Goal: Find specific page/section: Find specific page/section

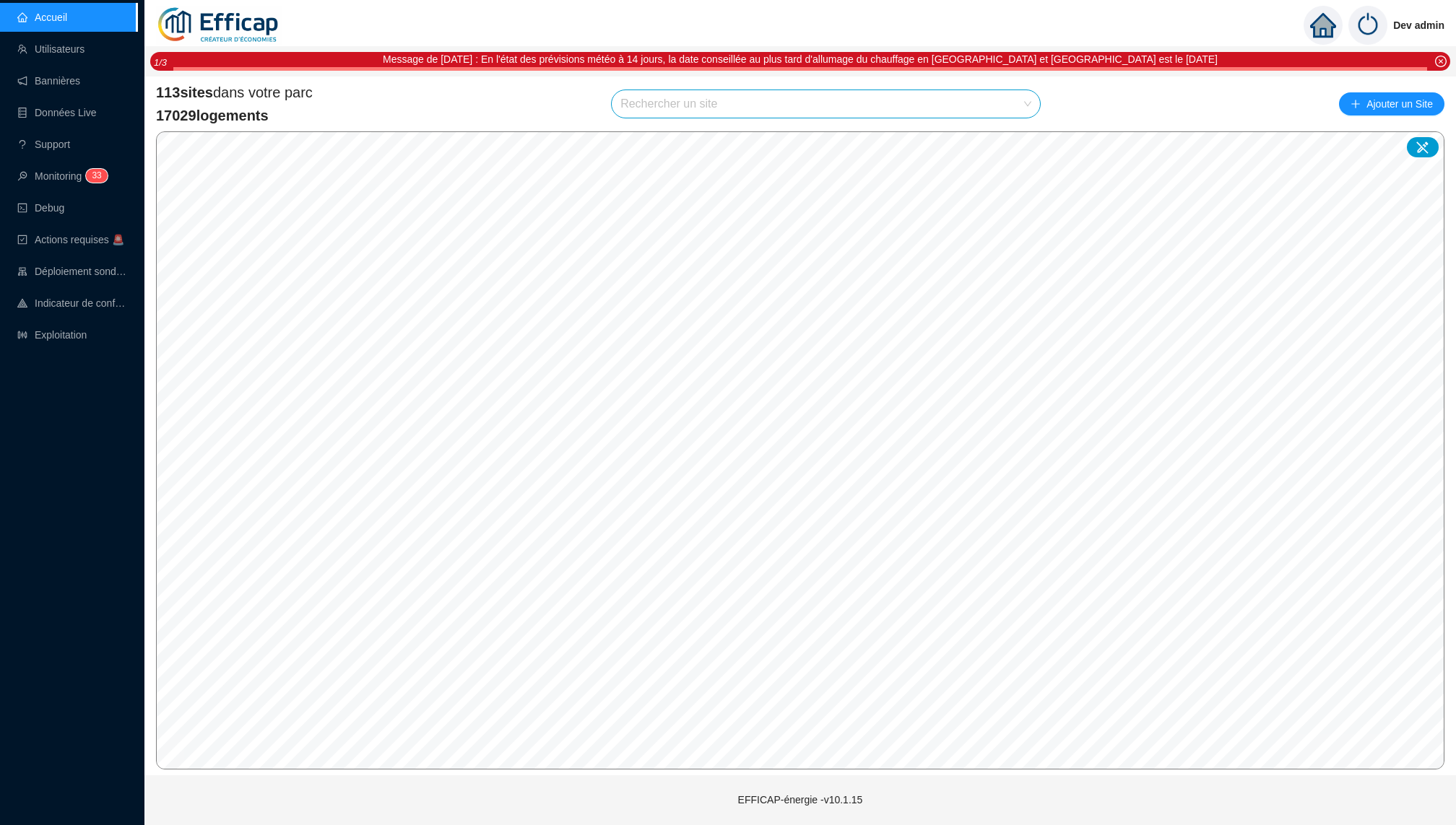
click at [699, 111] on input "search" at bounding box center [819, 104] width 398 height 27
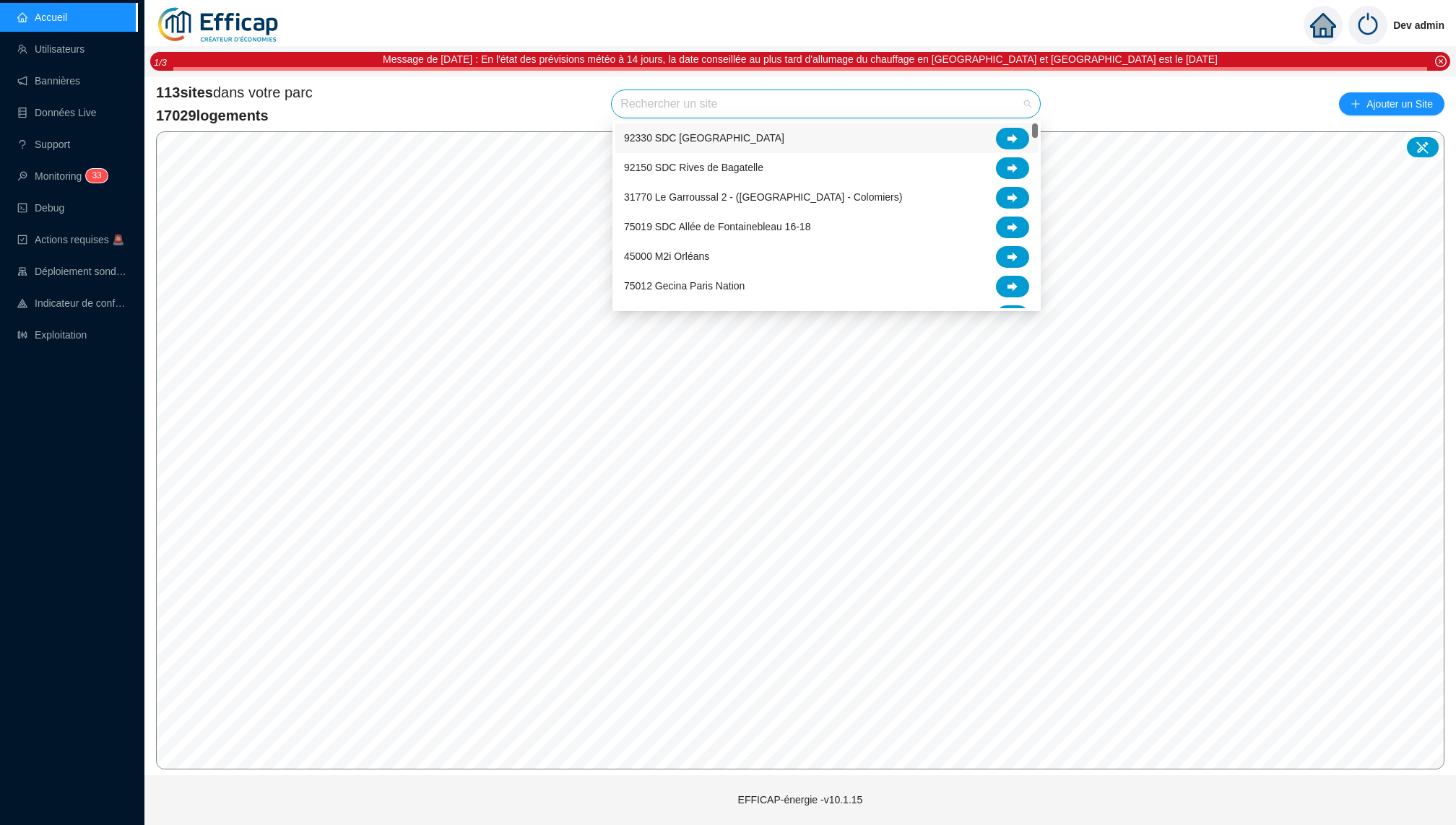
click at [778, 140] on div "92330 SDC [GEOGRAPHIC_DATA]" at bounding box center [827, 138] width 405 height 22
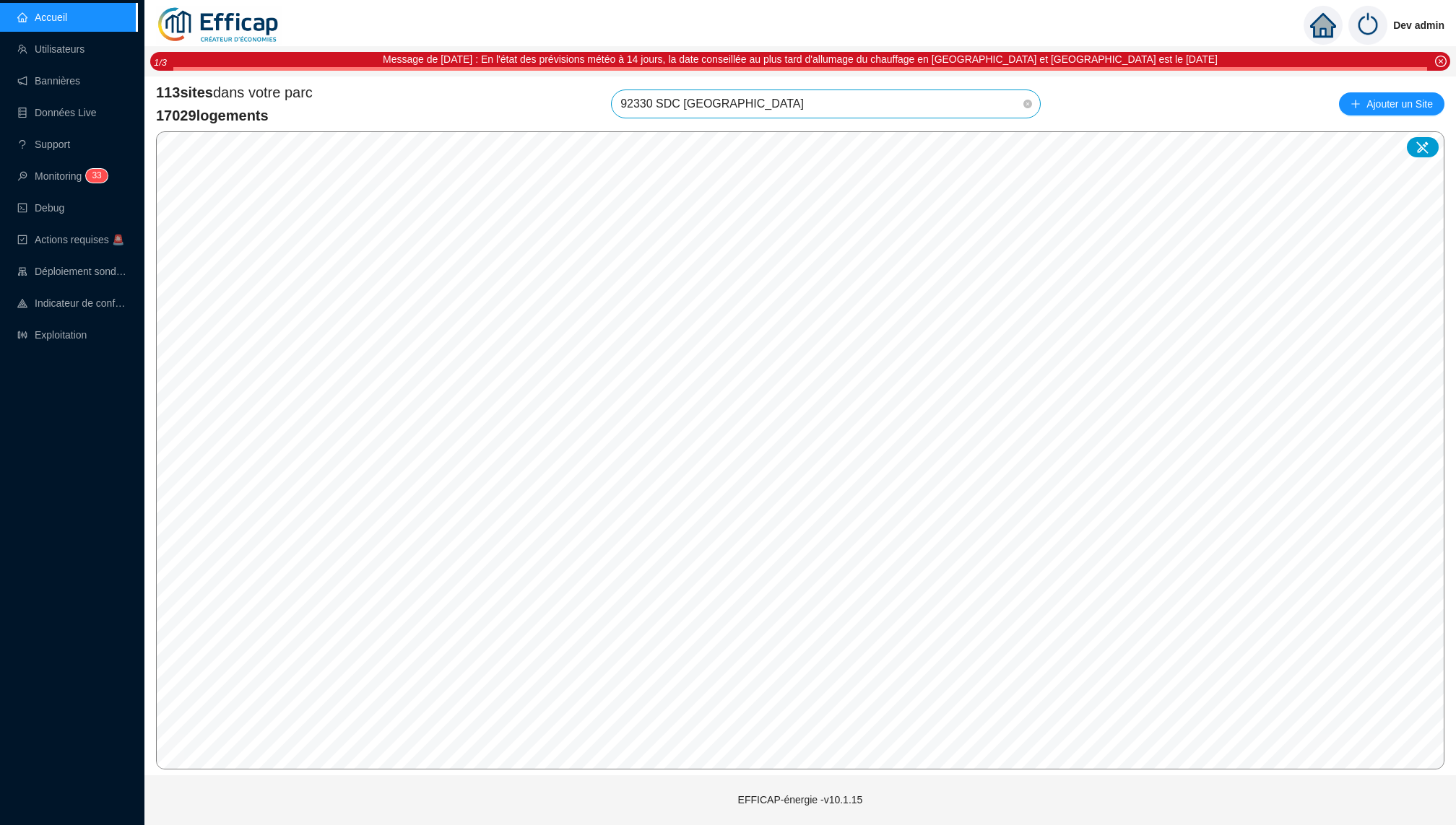
click at [953, 86] on div "113 sites dans votre parc 17029 logements 92330 SDC [GEOGRAPHIC_DATA] 92330 SDC…" at bounding box center [800, 104] width 1288 height 43
click at [960, 111] on span "92330 SDC [GEOGRAPHIC_DATA]" at bounding box center [826, 104] width 411 height 27
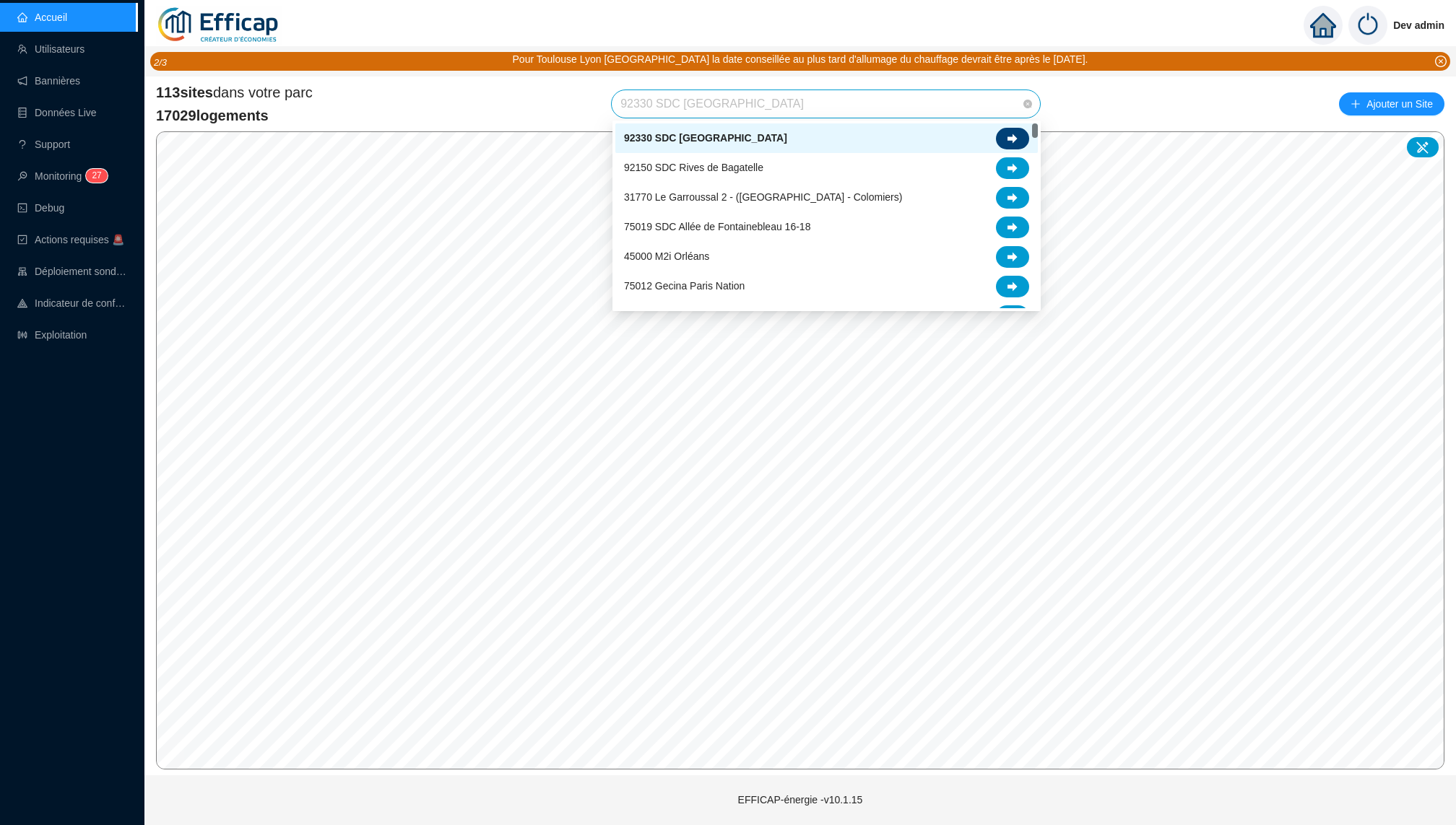
click at [1011, 140] on icon at bounding box center [1012, 138] width 10 height 9
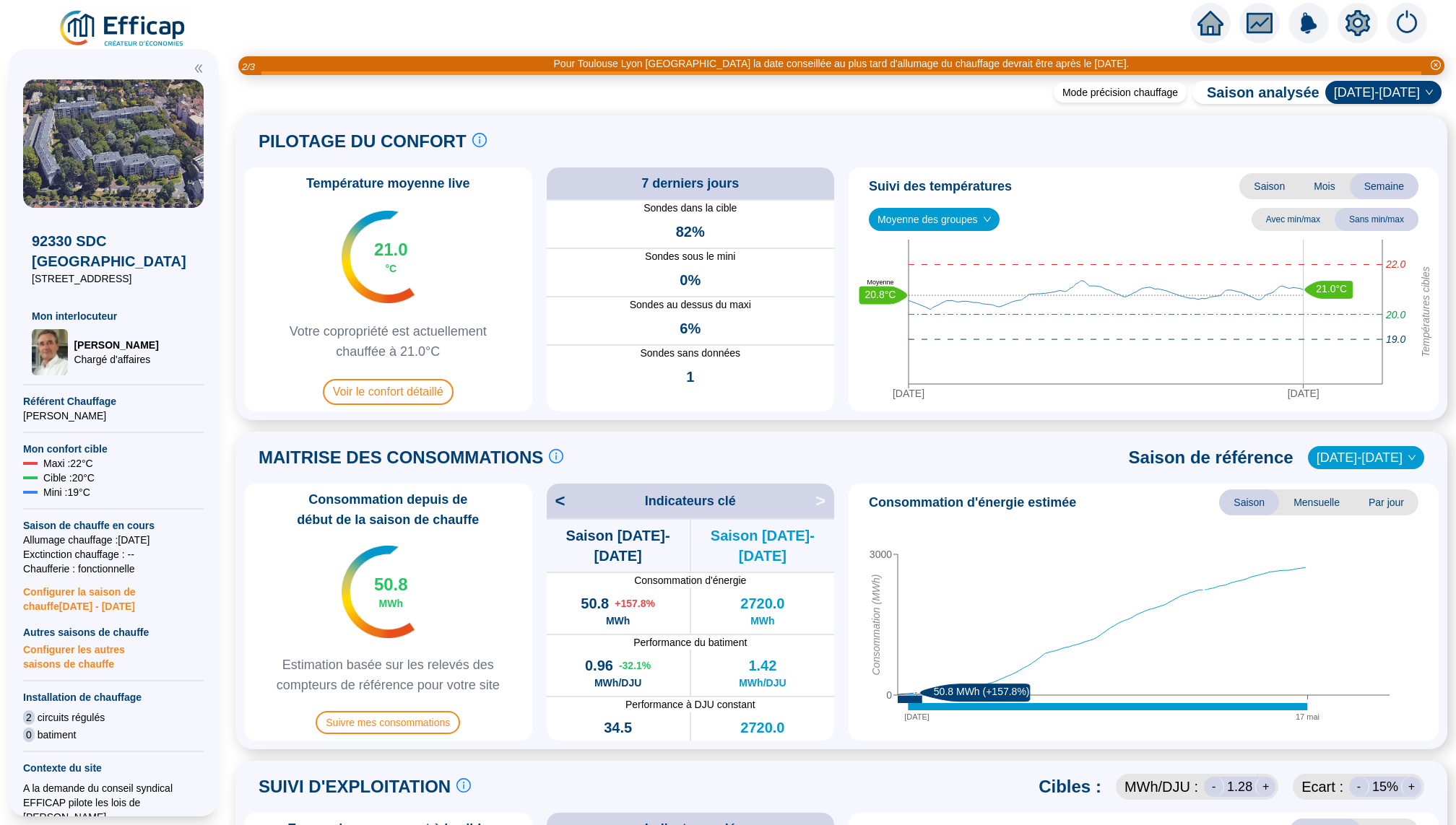
click at [1204, 25] on icon "home" at bounding box center [1210, 23] width 26 height 20
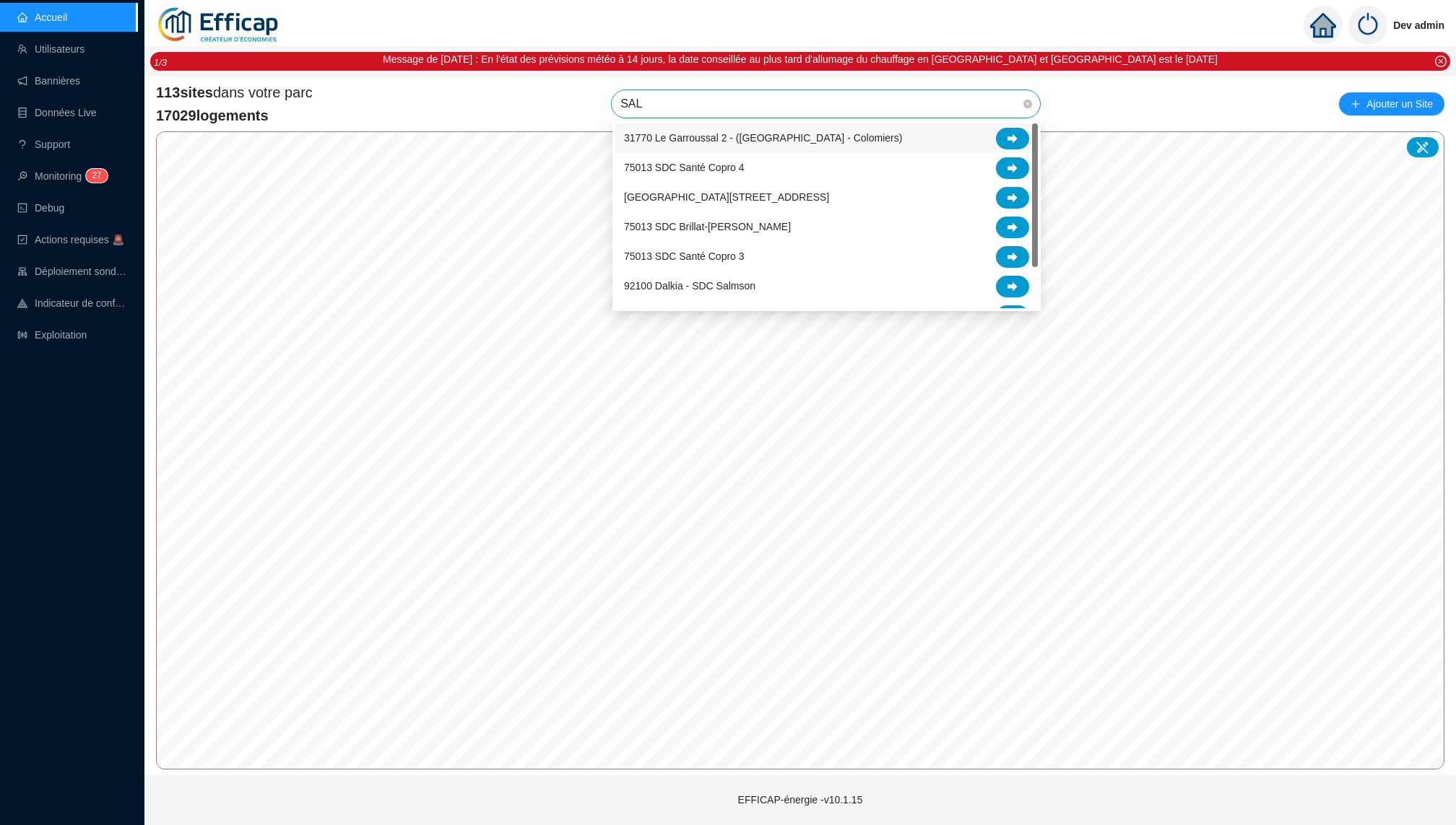
type input "SALM"
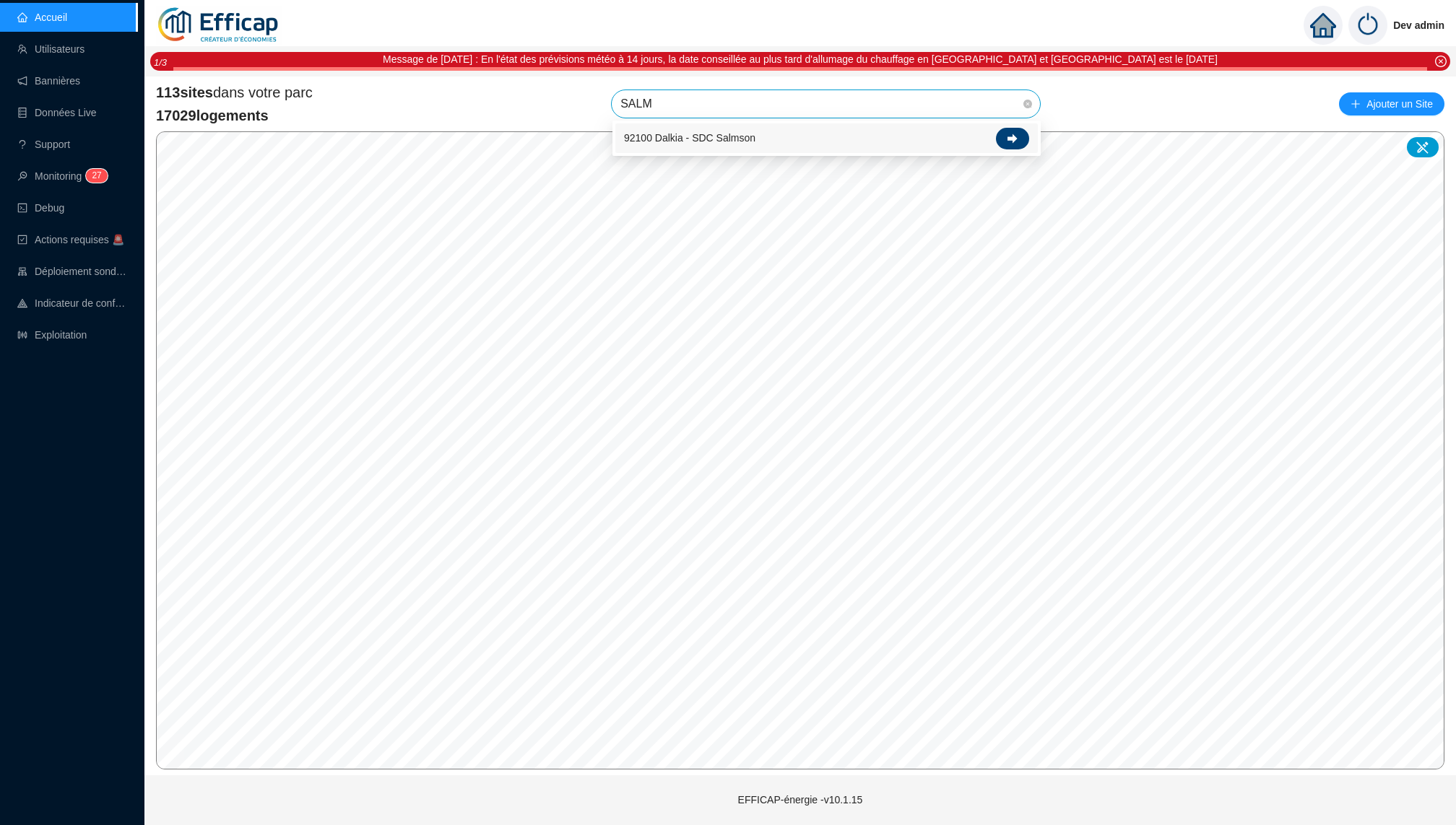
click at [1011, 136] on icon at bounding box center [1012, 138] width 10 height 10
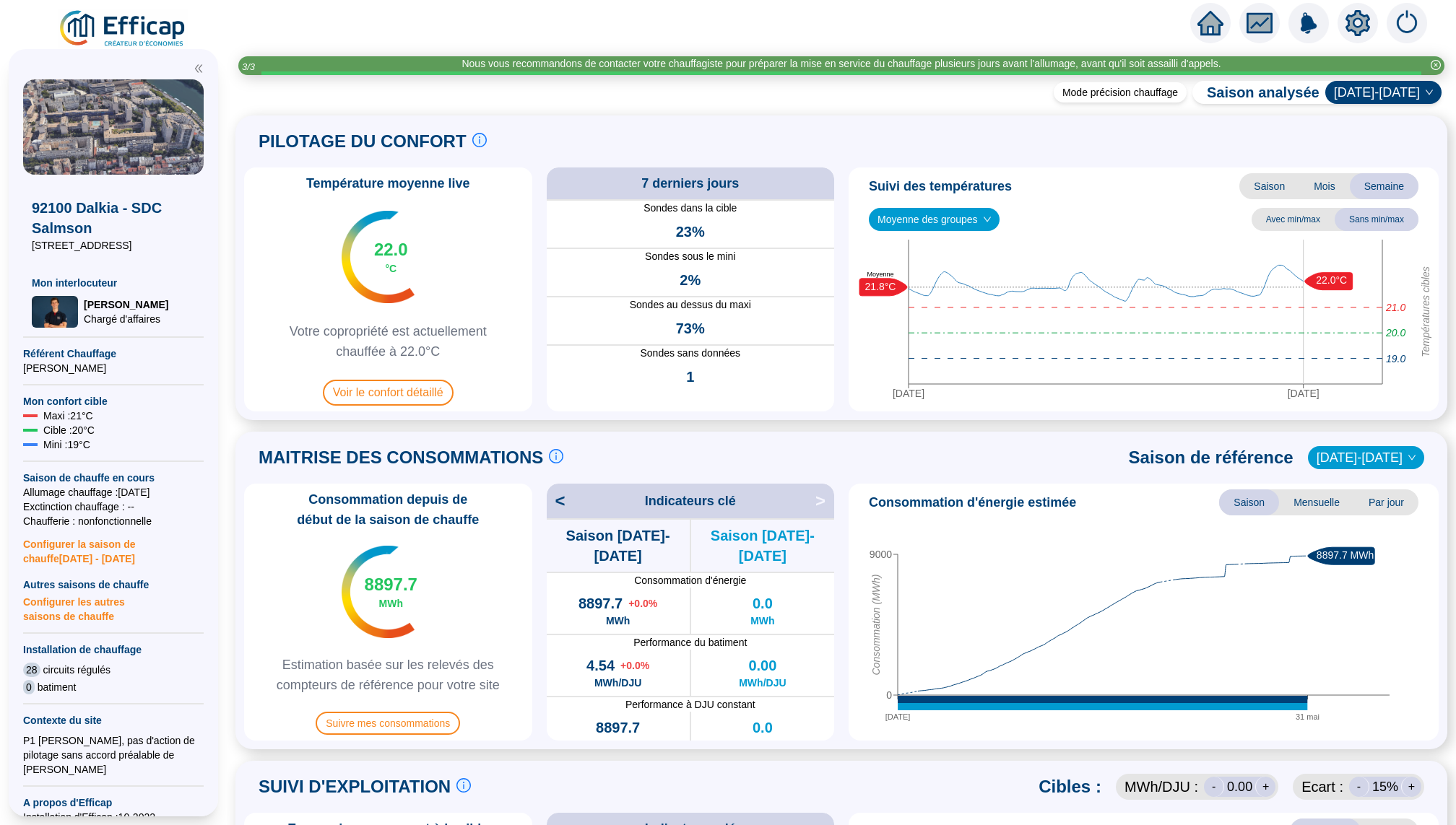
click at [1211, 26] on icon "home" at bounding box center [1210, 23] width 26 height 24
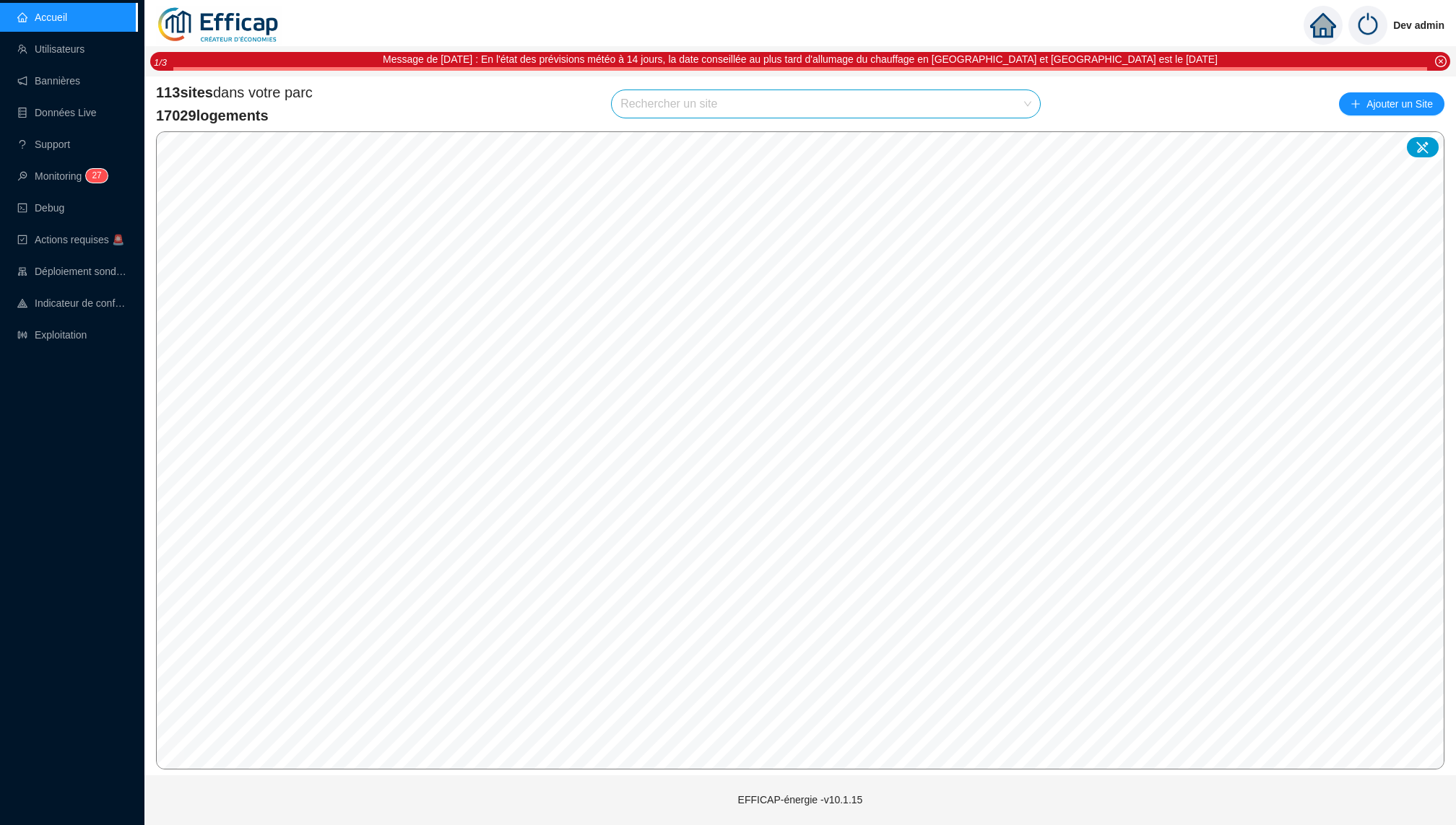
click at [681, 96] on input "search" at bounding box center [819, 104] width 398 height 27
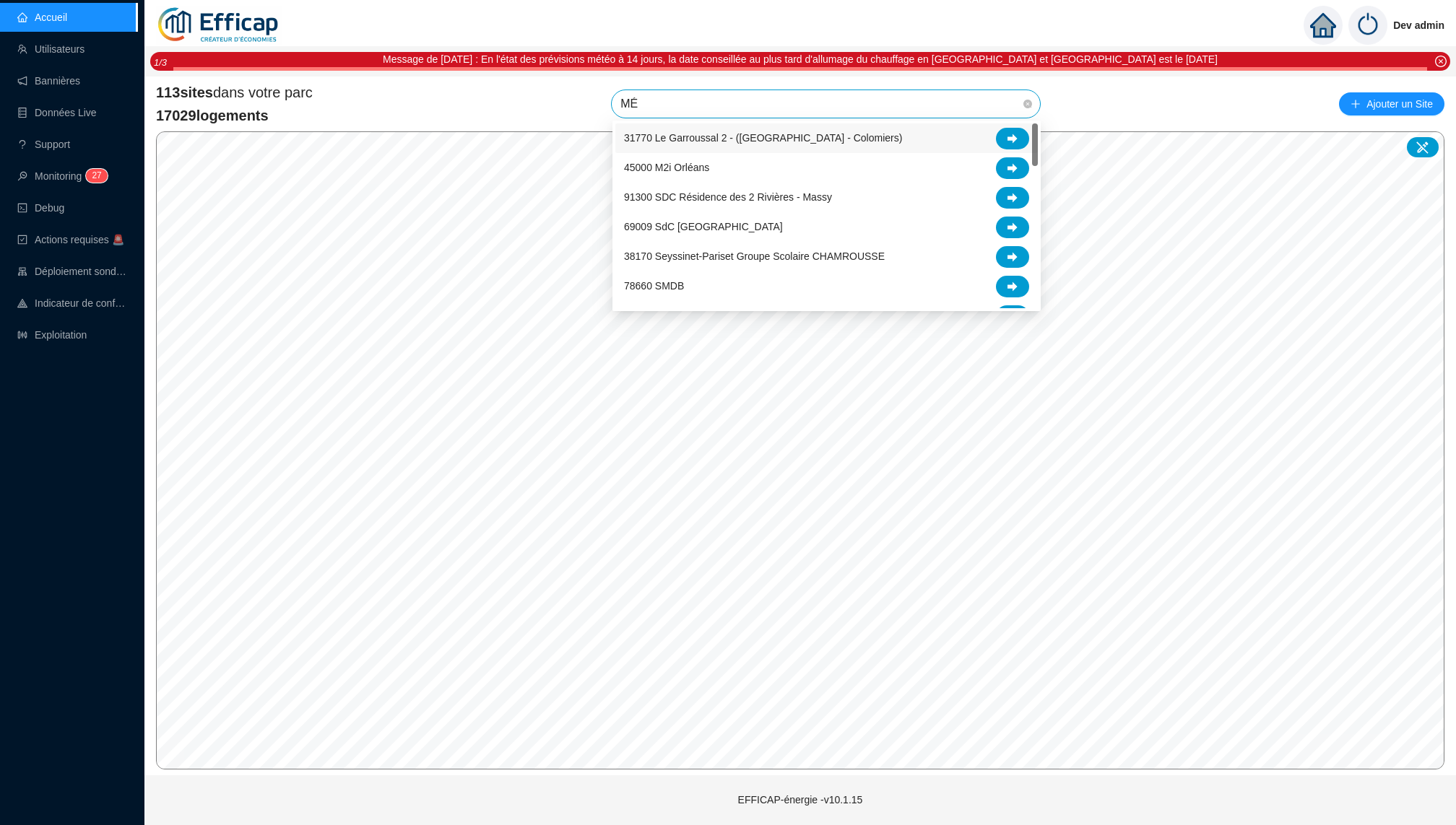
type input "MÉR"
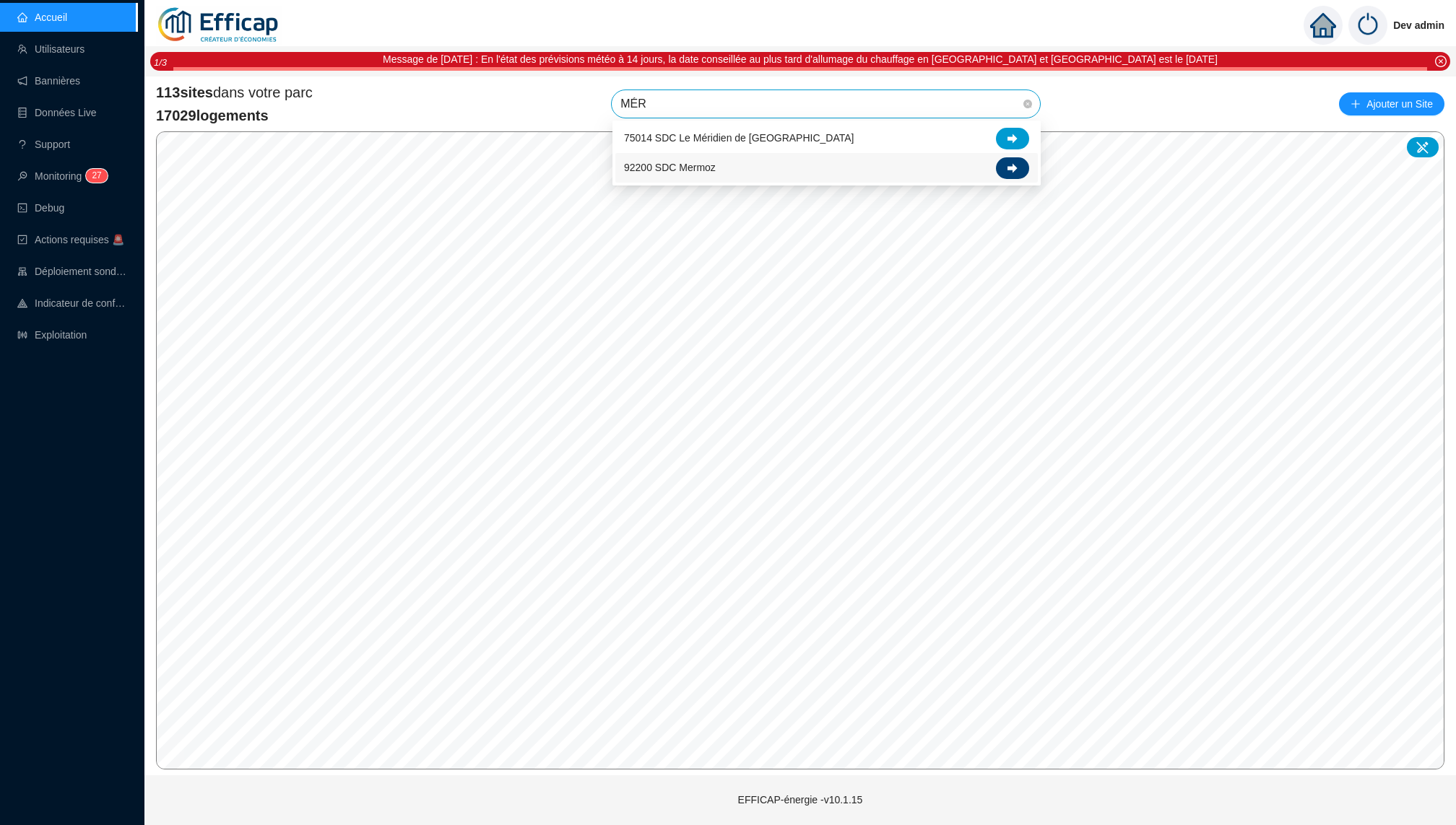
click at [1016, 163] on icon at bounding box center [1012, 168] width 10 height 10
